Goal: Find specific page/section: Find specific page/section

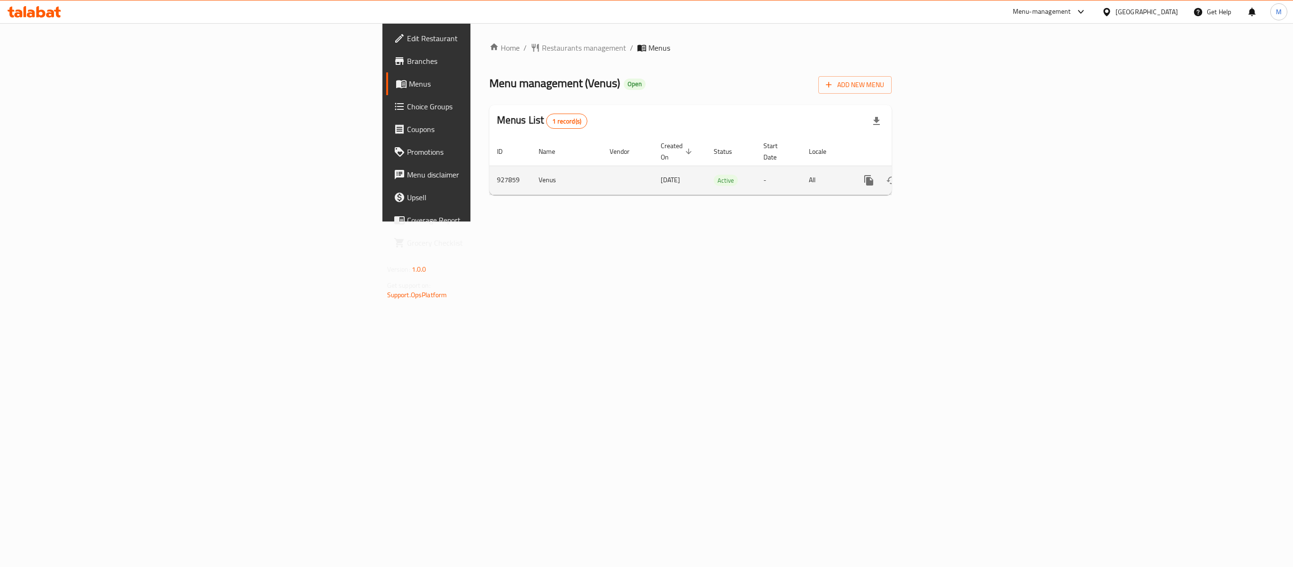
click at [941, 176] on icon "enhanced table" at bounding box center [937, 180] width 9 height 9
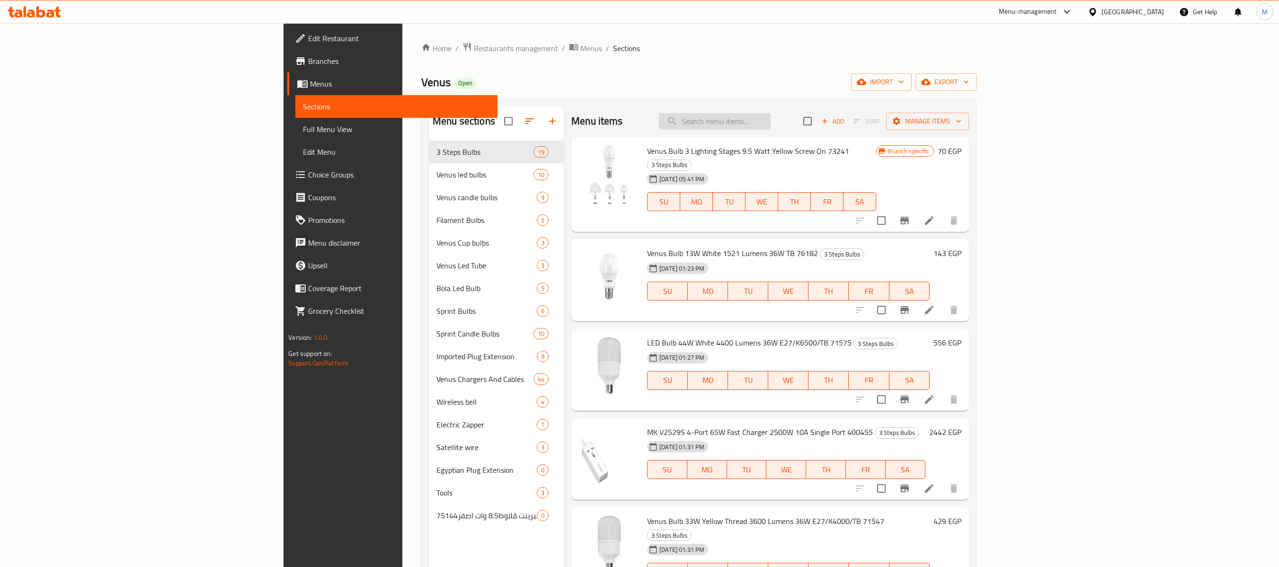
click at [771, 119] on input "search" at bounding box center [715, 121] width 112 height 17
paste input "جرس لاسلكي"
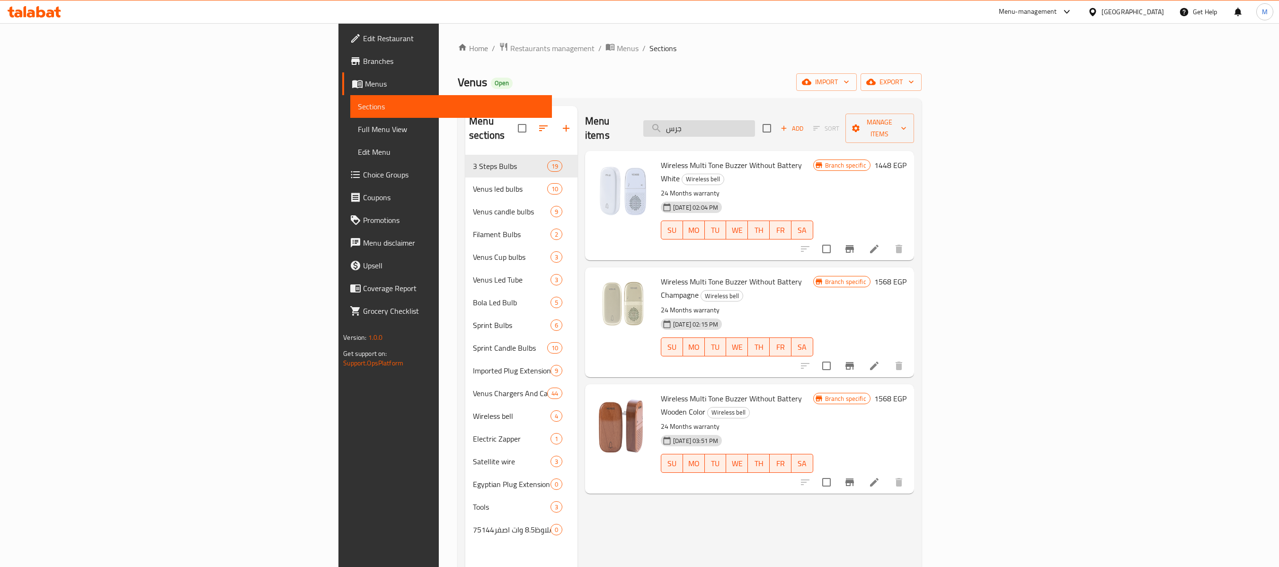
click at [755, 127] on input "جرس" at bounding box center [699, 128] width 112 height 17
drag, startPoint x: 776, startPoint y: 115, endPoint x: 938, endPoint y: 208, distance: 187.0
click at [755, 125] on input "جرس" at bounding box center [699, 128] width 112 height 17
click at [755, 127] on input "جرس" at bounding box center [699, 128] width 112 height 17
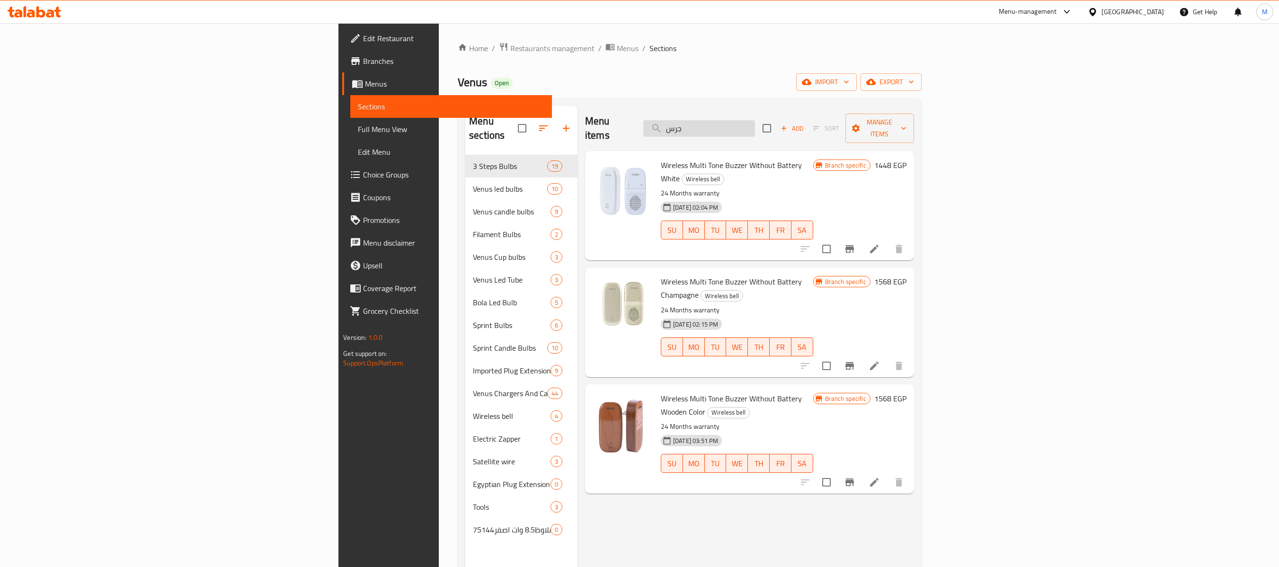
paste input "شاحن سريع"
click at [755, 127] on input "جرسشاحن سريع" at bounding box center [699, 128] width 112 height 17
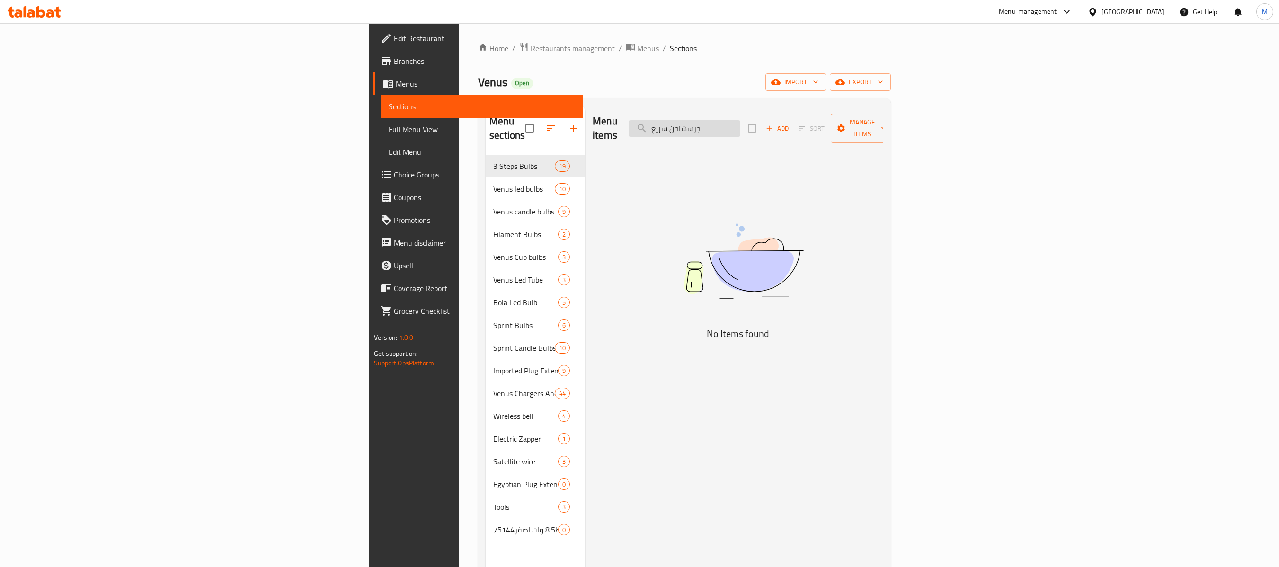
click at [740, 127] on input "جرسشاحن سريع" at bounding box center [685, 128] width 112 height 17
paste input "search"
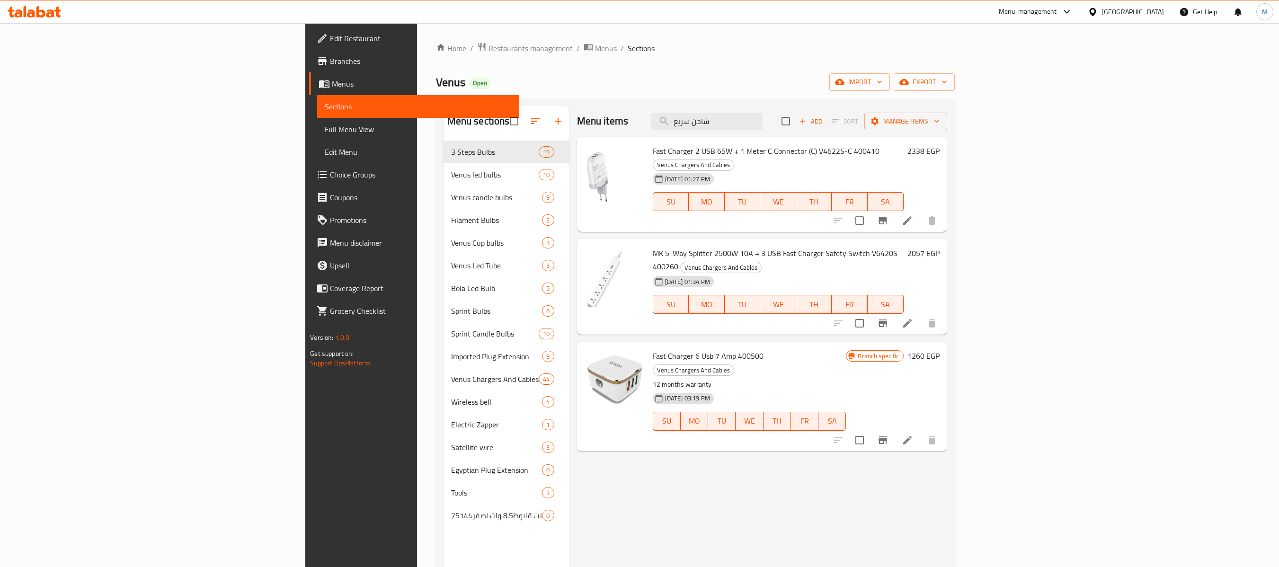
type input "شاحن سريع"
click at [488, 49] on span "Restaurants management" at bounding box center [530, 48] width 84 height 11
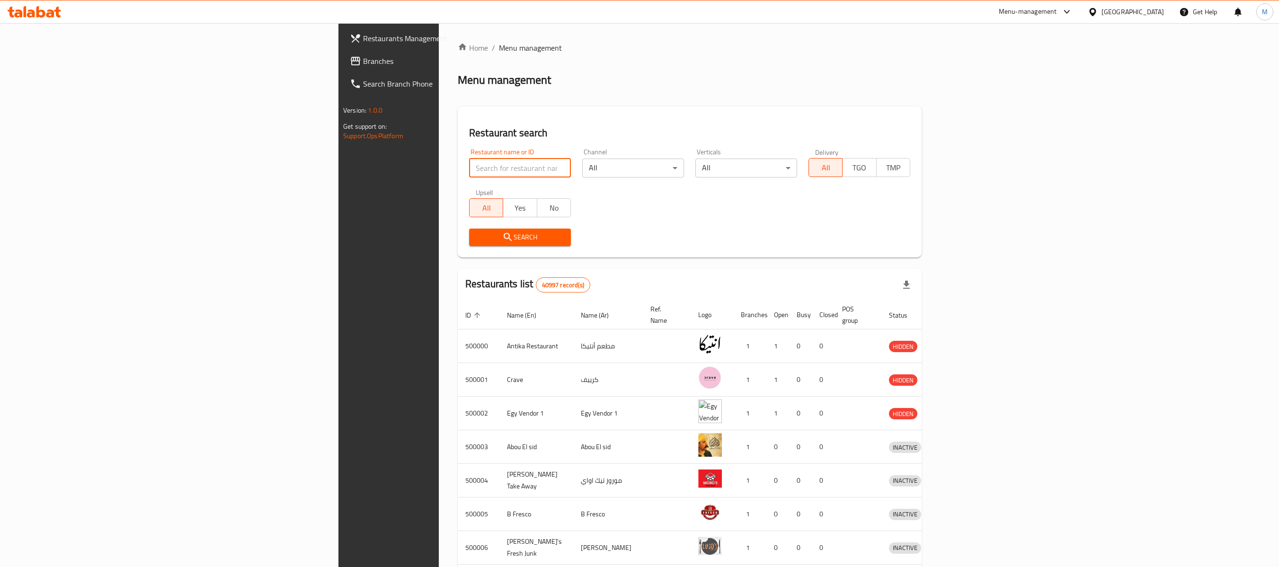
click at [469, 159] on input "search" at bounding box center [520, 168] width 102 height 19
paste input "648195"
type input "648195"
click button "Search" at bounding box center [520, 238] width 102 height 18
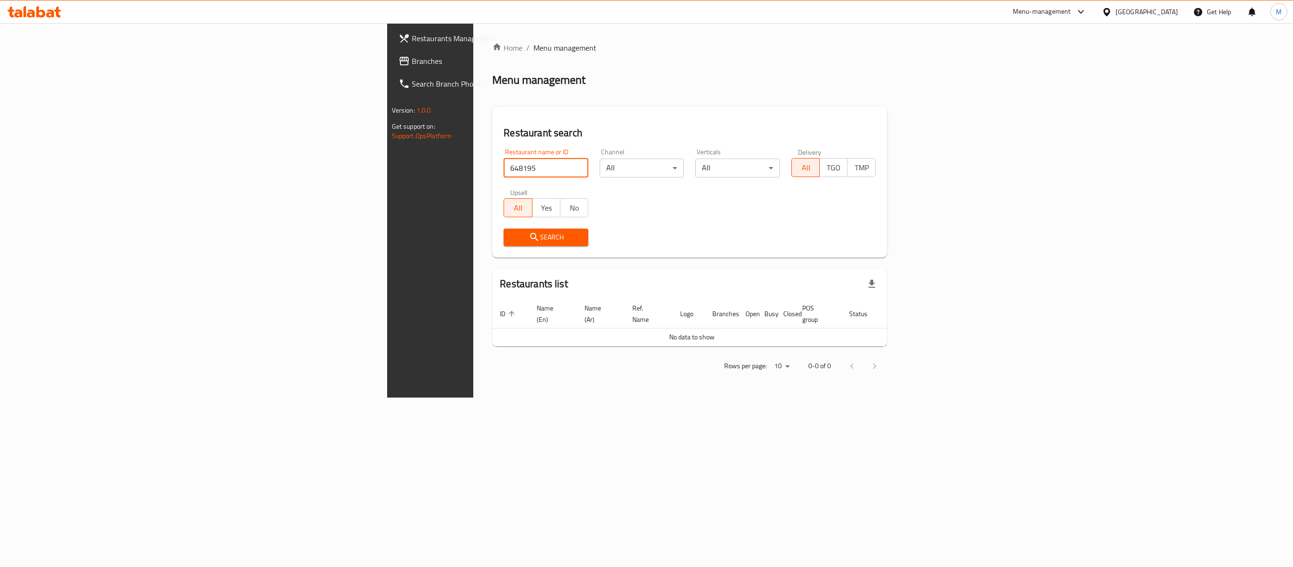
click at [1110, 14] on icon at bounding box center [1106, 12] width 7 height 8
click at [1080, 212] on div "[GEOGRAPHIC_DATA]" at bounding box center [1107, 205] width 142 height 22
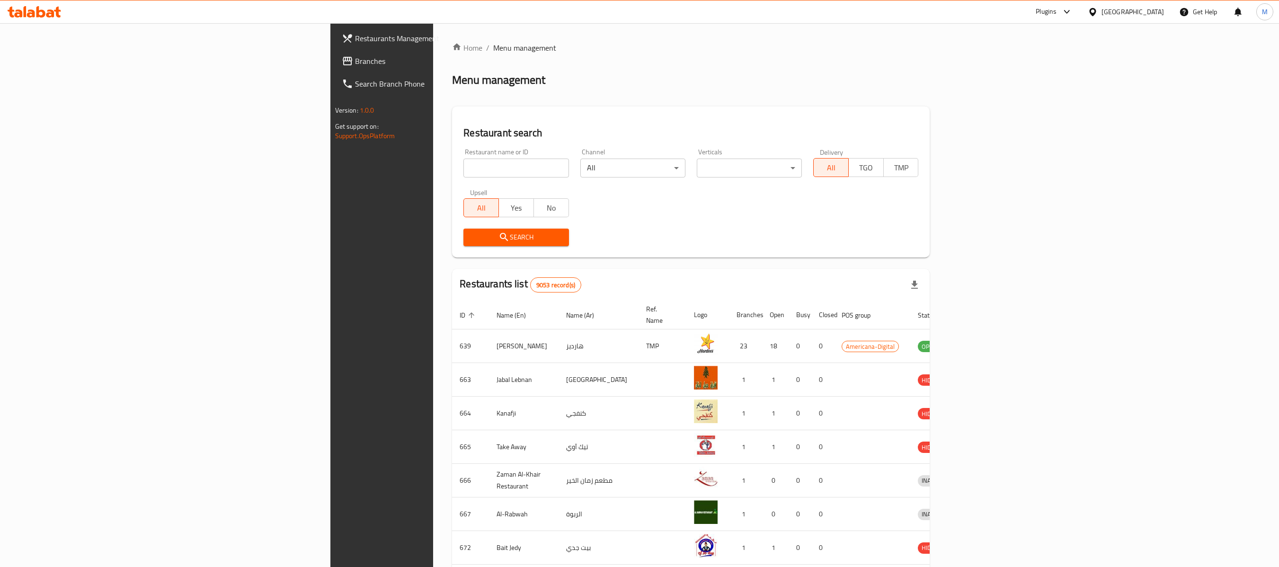
click at [463, 163] on input "search" at bounding box center [515, 168] width 105 height 19
paste input "648195"
type input "648195"
click button "Search" at bounding box center [515, 238] width 105 height 18
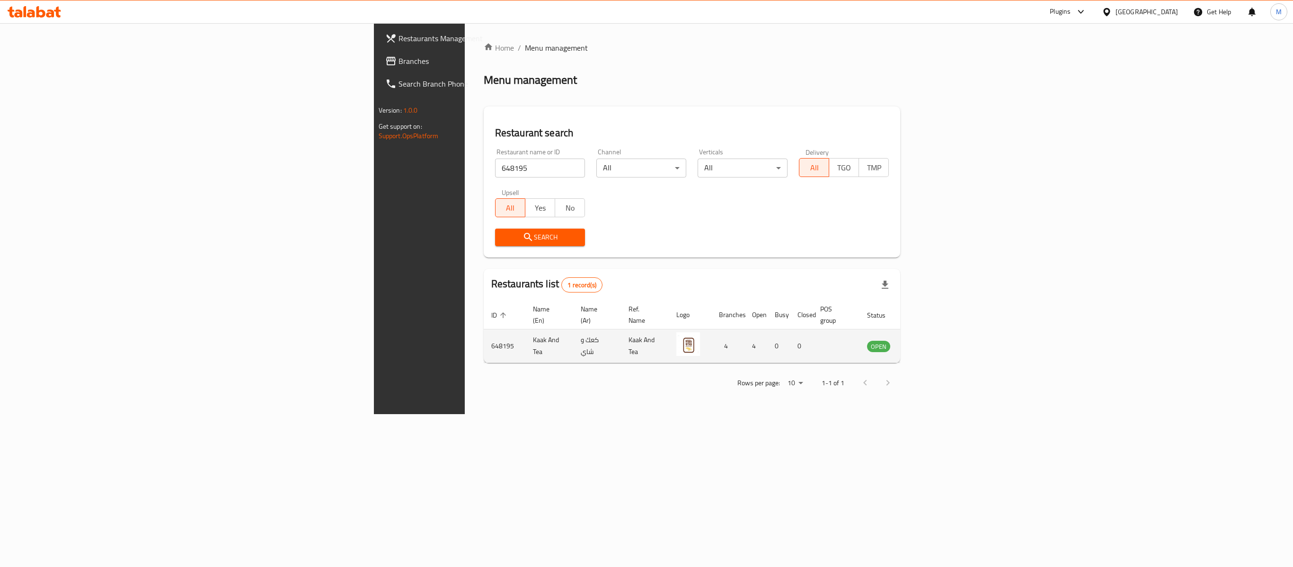
drag, startPoint x: 1224, startPoint y: 345, endPoint x: 1218, endPoint y: 346, distance: 5.8
click at [942, 345] on td "enhanced table" at bounding box center [925, 346] width 33 height 34
click at [928, 340] on icon "enhanced table" at bounding box center [922, 345] width 11 height 11
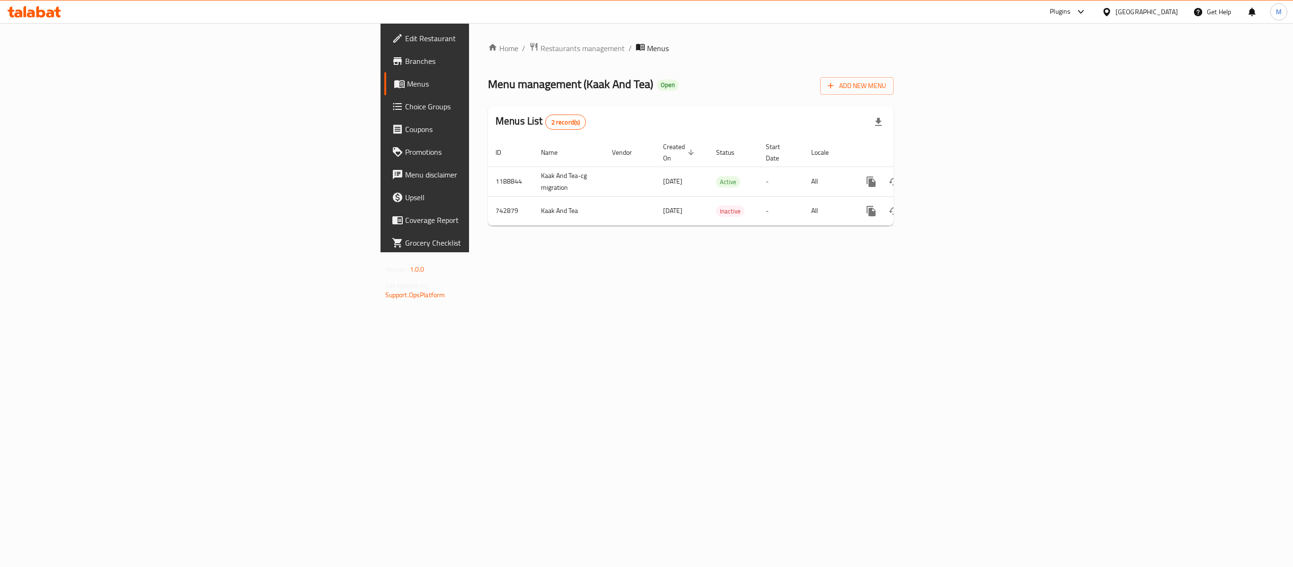
click at [384, 67] on link "Branches" at bounding box center [490, 61] width 212 height 23
